Goal: Task Accomplishment & Management: Manage account settings

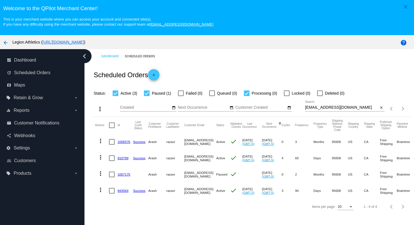
click at [126, 143] on link "1006576" at bounding box center [123, 142] width 13 height 4
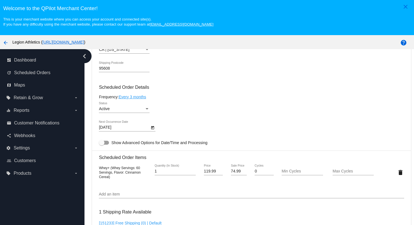
scroll to position [315, 0]
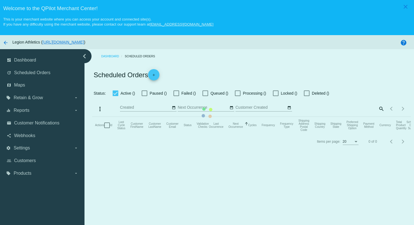
checkbox input "true"
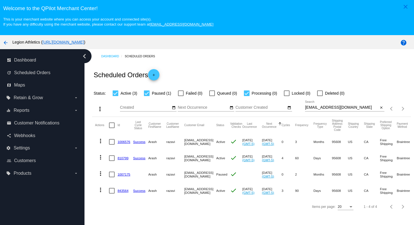
click at [120, 160] on link "810799" at bounding box center [122, 158] width 11 height 4
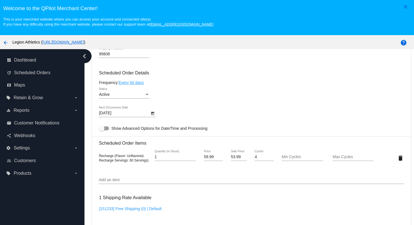
scroll to position [320, 0]
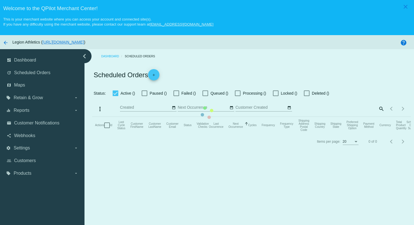
checkbox input "true"
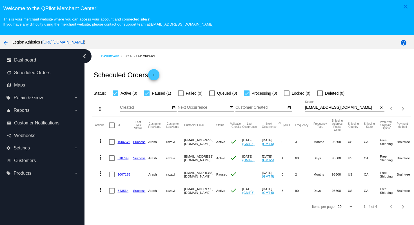
click at [125, 176] on link "1007175" at bounding box center [123, 175] width 13 height 4
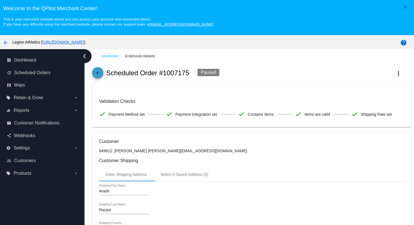
click at [96, 71] on span "arrow_back" at bounding box center [97, 74] width 7 height 14
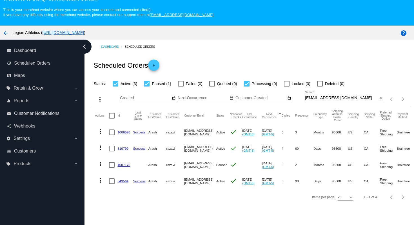
scroll to position [10, 0]
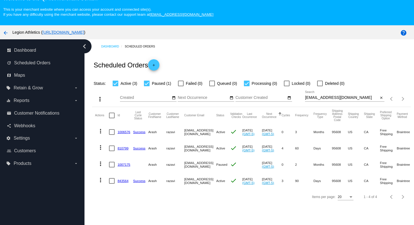
click at [120, 181] on link "843564" at bounding box center [122, 181] width 11 height 4
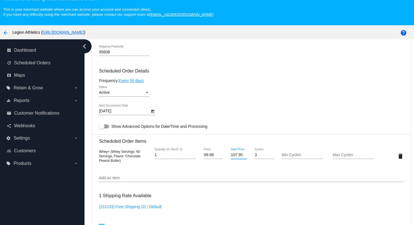
scroll to position [0, 1]
drag, startPoint x: 232, startPoint y: 160, endPoint x: 249, endPoint y: 162, distance: 17.3
click at [249, 162] on div "107.99 Sale Price" at bounding box center [238, 156] width 25 height 16
type input "74.99"
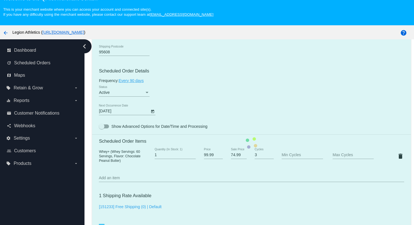
click at [258, 116] on mat-card "Customer 849612: [PERSON_NAME] [PERSON_NAME][EMAIL_ADDRESS][DOMAIN_NAME] Custom…" at bounding box center [251, 143] width 318 height 563
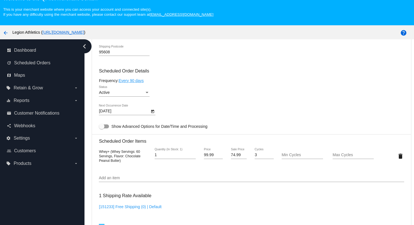
scroll to position [504, 0]
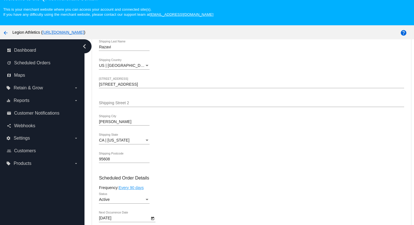
scroll to position [0, 0]
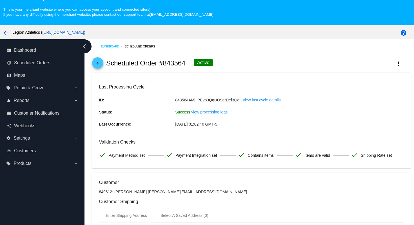
click at [99, 64] on mat-icon "arrow_back" at bounding box center [97, 64] width 7 height 7
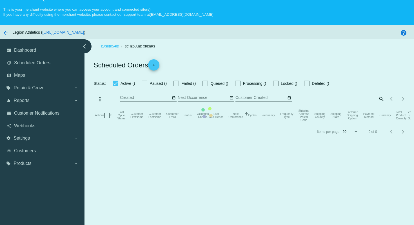
checkbox input "true"
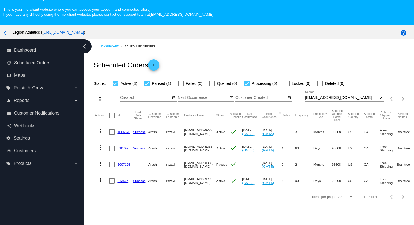
click at [127, 150] on link "810799" at bounding box center [122, 149] width 11 height 4
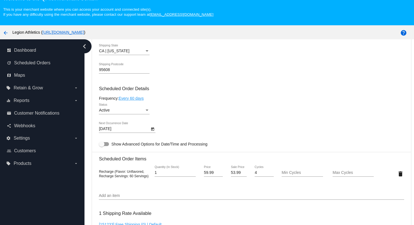
scroll to position [296, 0]
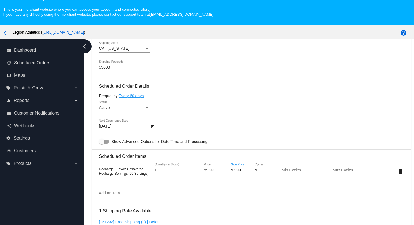
drag, startPoint x: 231, startPoint y: 176, endPoint x: 245, endPoint y: 176, distance: 14.4
click at [245, 173] on input "53.99" at bounding box center [239, 170] width 16 height 5
type input "44.99"
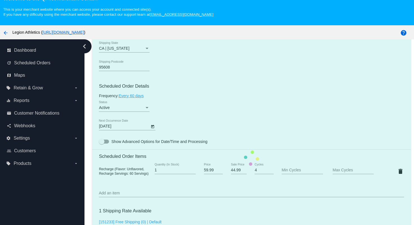
click at [244, 215] on mat-card "Customer 849612: [PERSON_NAME] [PERSON_NAME][EMAIL_ADDRESS][DOMAIN_NAME] Custom…" at bounding box center [251, 158] width 318 height 563
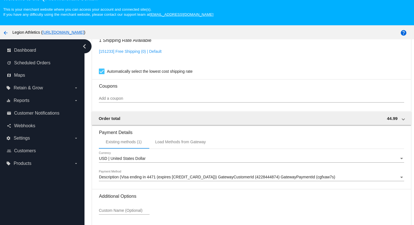
scroll to position [504, 0]
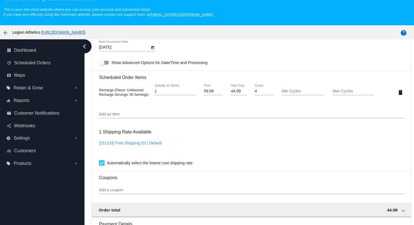
scroll to position [0, 0]
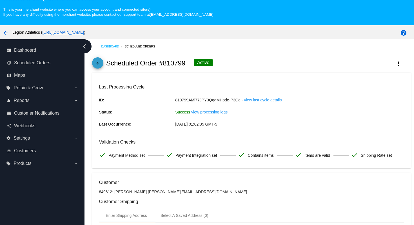
click at [98, 62] on span "arrow_back" at bounding box center [97, 64] width 7 height 14
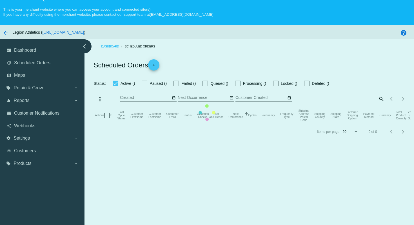
checkbox input "true"
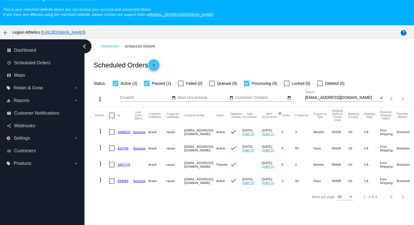
click at [125, 150] on link "810799" at bounding box center [122, 149] width 11 height 4
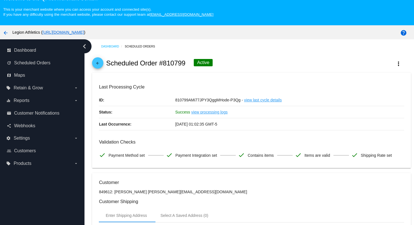
click at [95, 64] on mat-icon "arrow_back" at bounding box center [97, 64] width 7 height 7
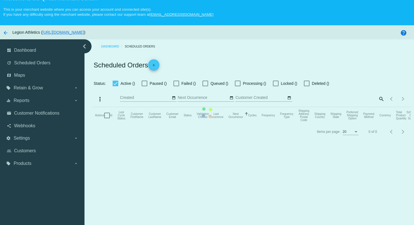
checkbox input "true"
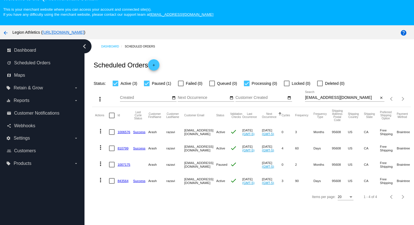
click at [128, 167] on link "1007175" at bounding box center [123, 165] width 13 height 4
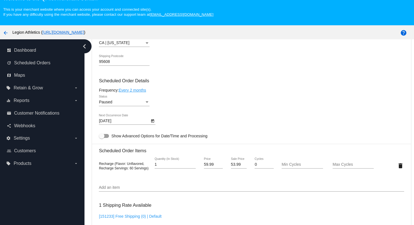
scroll to position [255, 0]
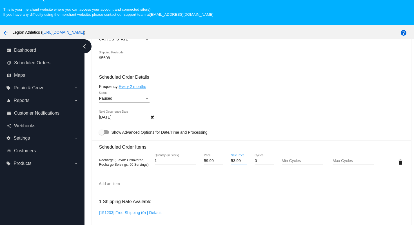
drag, startPoint x: 231, startPoint y: 166, endPoint x: 243, endPoint y: 170, distance: 13.1
click at [243, 170] on div "53.99 Sale Price" at bounding box center [239, 162] width 16 height 16
type input "44.99"
click at [239, 203] on mat-card "Customer 849612: [PERSON_NAME] [PERSON_NAME][EMAIL_ADDRESS][DOMAIN_NAME] Custom…" at bounding box center [251, 149] width 318 height 563
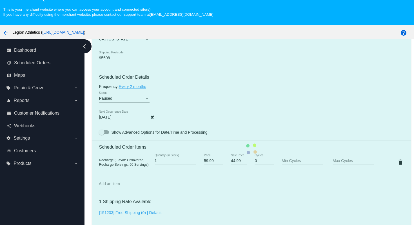
scroll to position [453, 0]
